Goal: Task Accomplishment & Management: Use online tool/utility

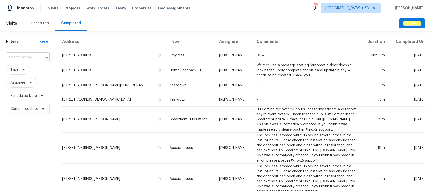
click at [22, 56] on input "text" at bounding box center [21, 58] width 30 height 8
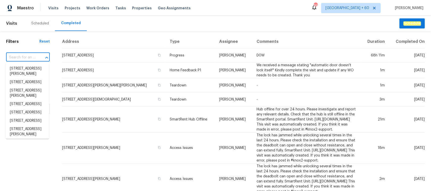
paste input "[STREET_ADDRESS][PERSON_NAME]"
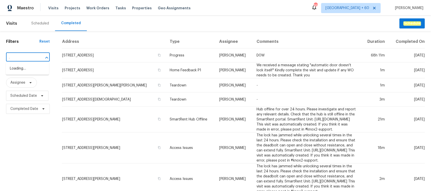
scroll to position [0, 23]
click at [27, 57] on input "[STREET_ADDRESS][PERSON_NAME]" at bounding box center [21, 58] width 30 height 8
click at [35, 57] on input "[STREET_ADDRESS][PERSON_NAME]" at bounding box center [21, 58] width 30 height 8
click at [29, 60] on input "[STREET_ADDRESS][PERSON_NAME]" at bounding box center [21, 58] width 30 height 8
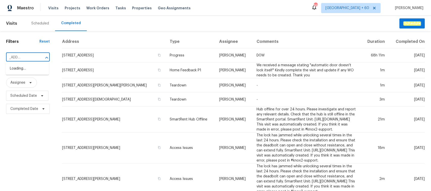
scroll to position [0, 13]
type input "[STREET_ADDRESS][PERSON_NAME]"
click at [29, 70] on li "[STREET_ADDRESS][PERSON_NAME]" at bounding box center [27, 72] width 43 height 14
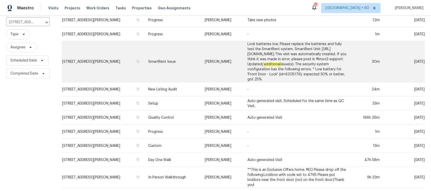
scroll to position [36, 0]
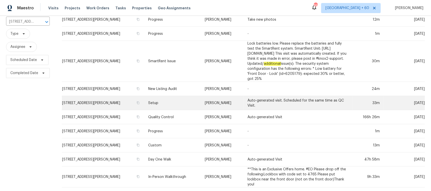
click at [173, 99] on td "Setup" at bounding box center [172, 103] width 57 height 14
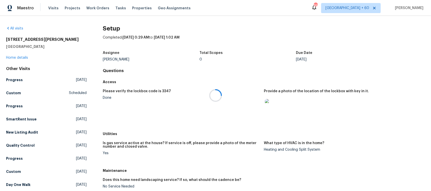
click at [24, 58] on div at bounding box center [215, 95] width 431 height 191
click at [21, 57] on link "Home details" at bounding box center [17, 58] width 22 height 4
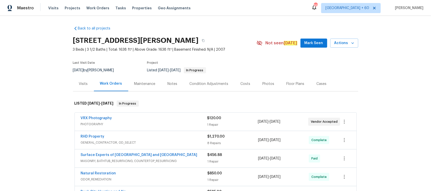
click at [268, 82] on div "Photos" at bounding box center [269, 84] width 12 height 5
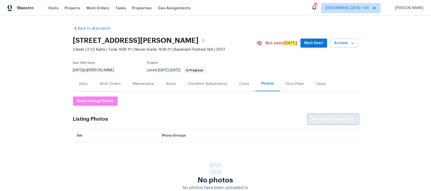
click at [321, 120] on span "Manage in Google Drive" at bounding box center [333, 119] width 42 height 6
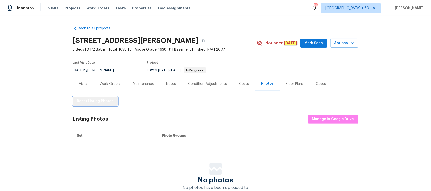
click at [99, 100] on span "Reset Listing Photos" at bounding box center [95, 101] width 37 height 6
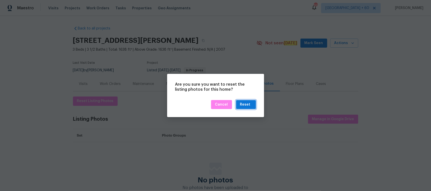
click at [253, 104] on button "Reset" at bounding box center [246, 104] width 20 height 9
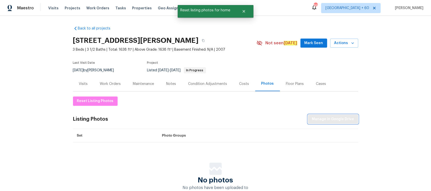
click at [325, 120] on span "Manage in Google Drive" at bounding box center [333, 119] width 42 height 6
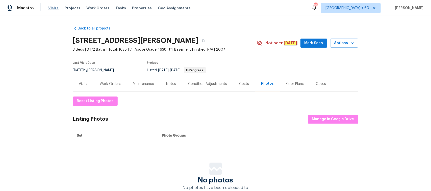
click at [49, 6] on span "Visits" at bounding box center [53, 8] width 10 height 5
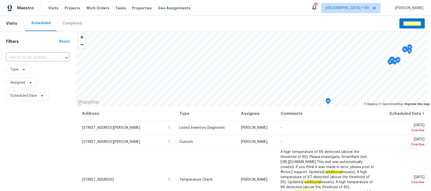
click at [66, 24] on div "Completed" at bounding box center [72, 23] width 19 height 5
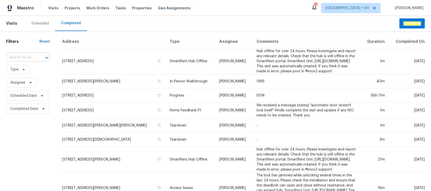
click at [17, 59] on input "text" at bounding box center [21, 58] width 30 height 8
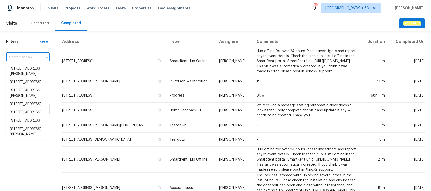
paste input "[STREET_ADDRESS][PERSON_NAME]"
type input "[STREET_ADDRESS][PERSON_NAME]"
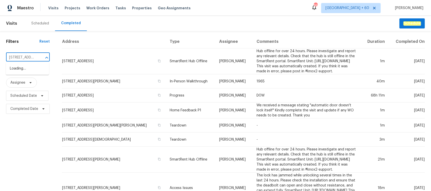
scroll to position [0, 23]
click at [28, 73] on li "[STREET_ADDRESS][PERSON_NAME]" at bounding box center [27, 72] width 43 height 14
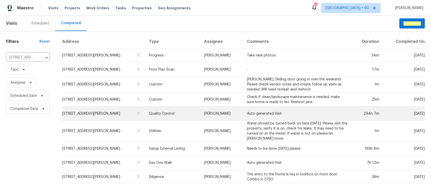
scroll to position [2, 0]
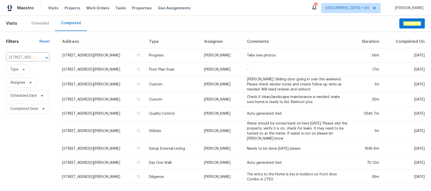
click at [145, 133] on td "Utilities" at bounding box center [172, 131] width 55 height 21
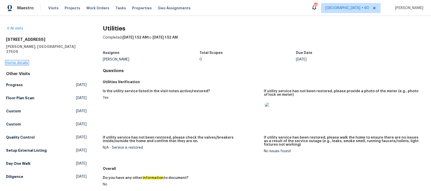
click at [23, 61] on link "Home details" at bounding box center [17, 63] width 22 height 4
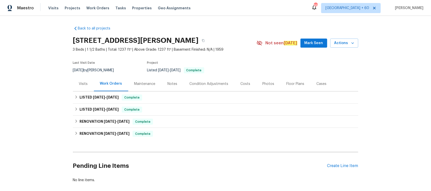
click at [263, 83] on div "Photos" at bounding box center [269, 84] width 12 height 5
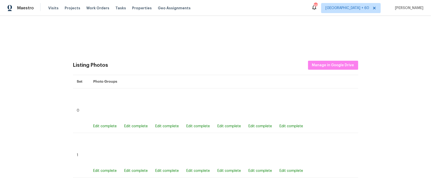
scroll to position [109, 0]
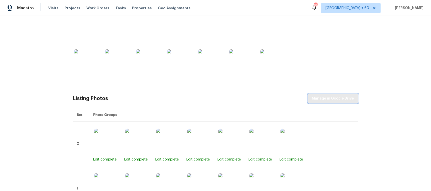
click at [337, 97] on span "Manage in Google Drive" at bounding box center [333, 99] width 42 height 6
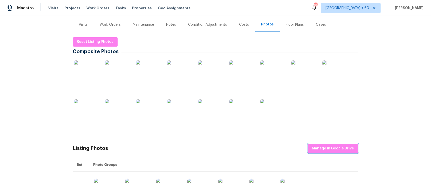
scroll to position [0, 0]
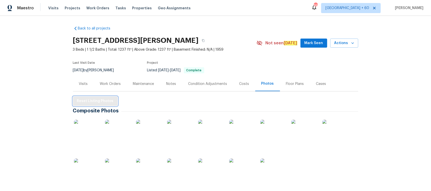
click at [84, 100] on span "Reset Listing Photos" at bounding box center [95, 101] width 37 height 6
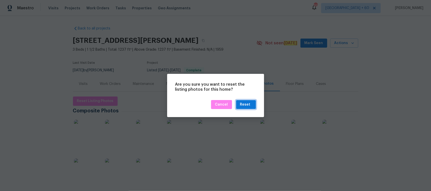
click at [249, 104] on div "Reset" at bounding box center [245, 105] width 10 height 6
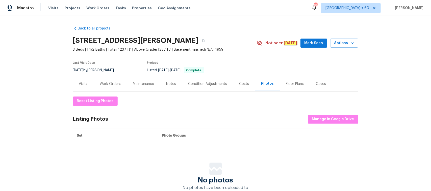
scroll to position [32, 0]
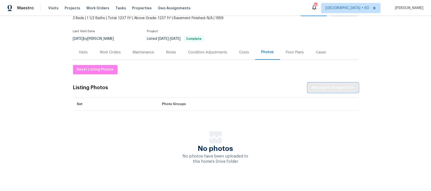
click at [338, 88] on span "Manage in Google Drive" at bounding box center [333, 88] width 42 height 6
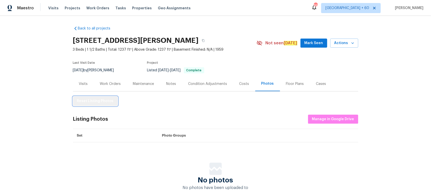
click at [102, 102] on span "Reset Listing Photos" at bounding box center [95, 101] width 37 height 6
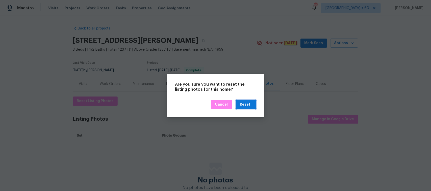
click at [252, 103] on div "Reset" at bounding box center [246, 105] width 12 height 6
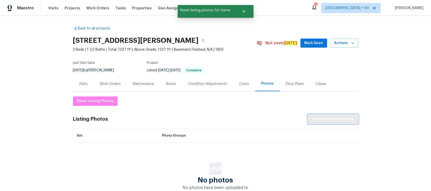
click at [330, 120] on span "Manage in Google Drive" at bounding box center [333, 119] width 42 height 6
